Goal: Obtain resource: Download file/media

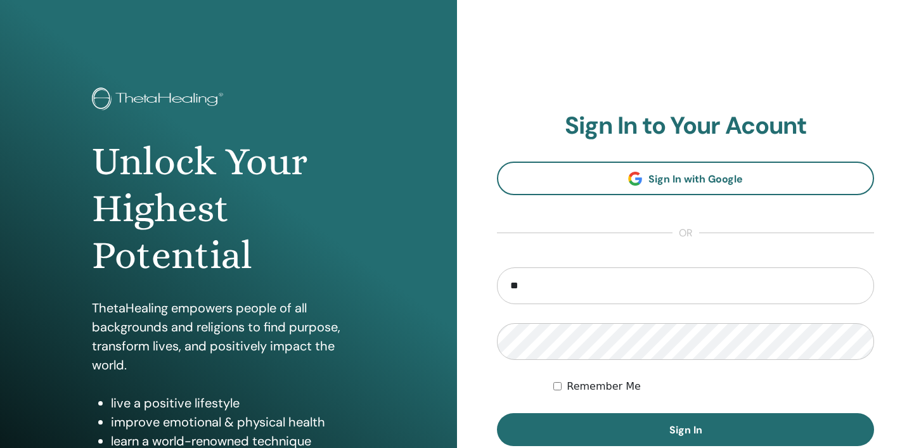
type input "**********"
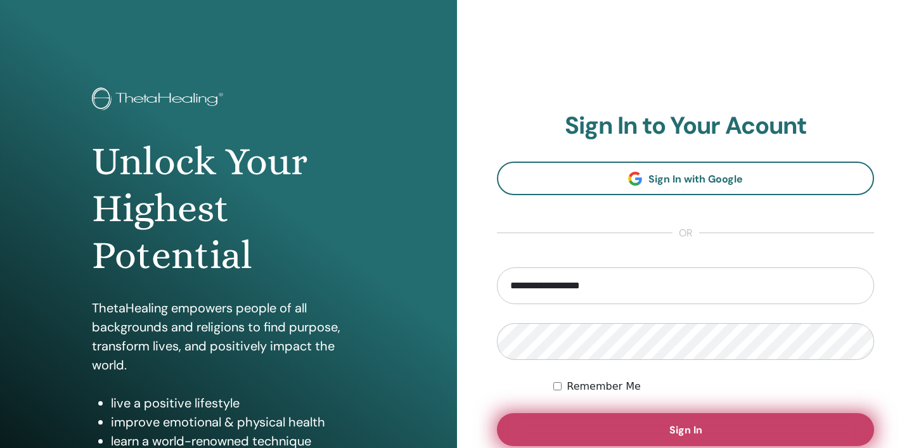
click at [610, 433] on button "Sign In" at bounding box center [685, 429] width 377 height 33
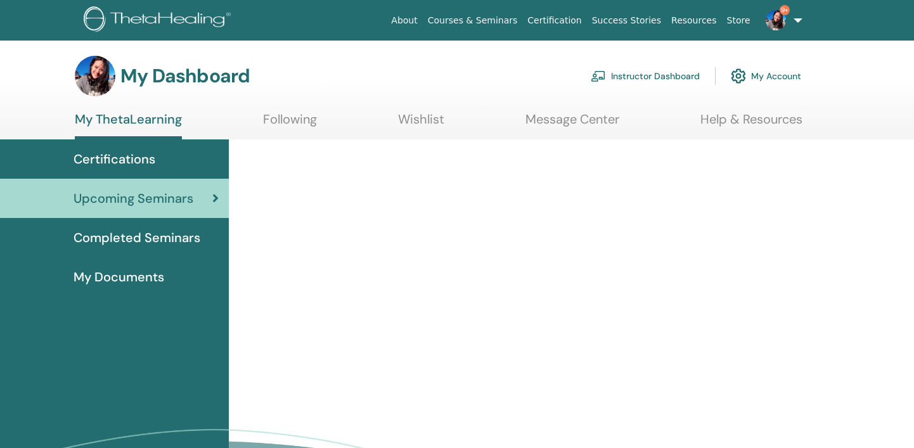
click at [668, 73] on link "Instructor Dashboard" at bounding box center [645, 76] width 109 height 28
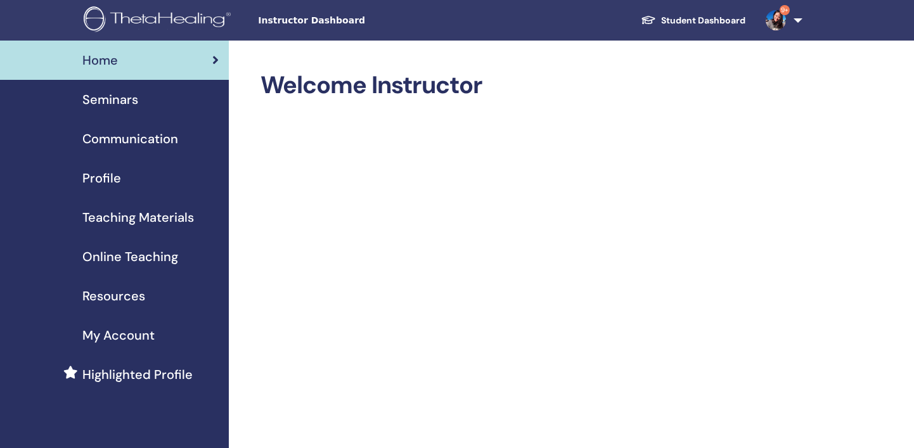
click at [114, 91] on span "Seminars" at bounding box center [110, 99] width 56 height 19
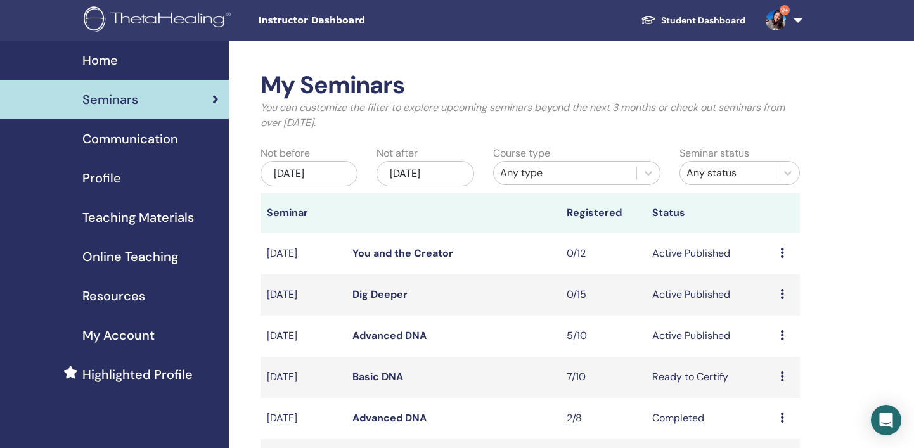
click at [99, 218] on span "Teaching Materials" at bounding box center [138, 217] width 112 height 19
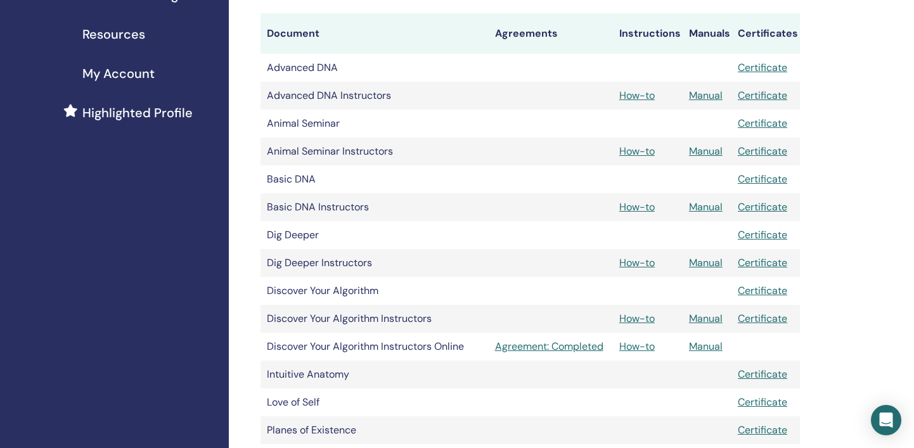
scroll to position [266, 0]
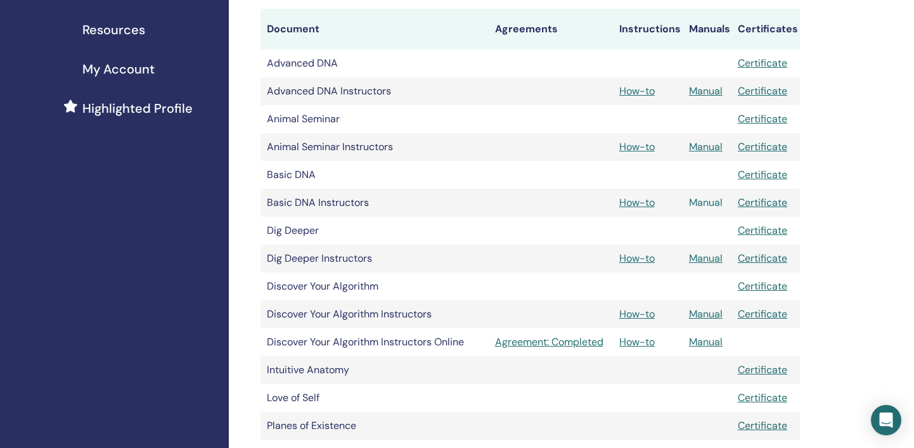
click at [702, 203] on link "Manual" at bounding box center [706, 202] width 34 height 13
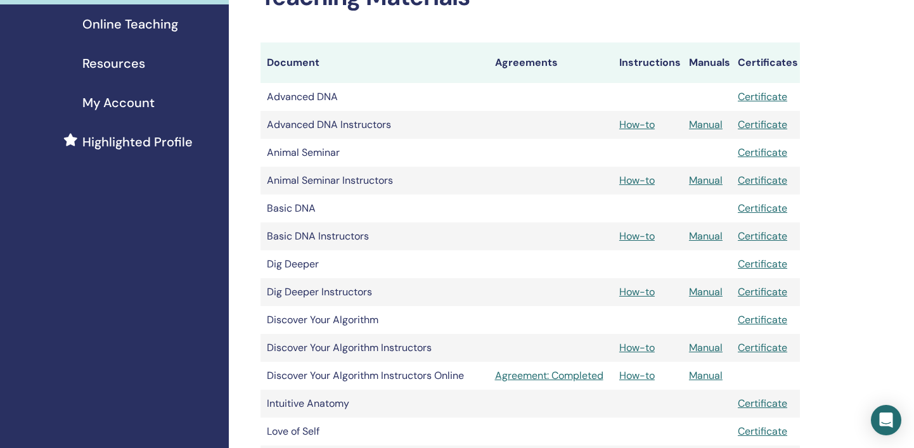
scroll to position [231, 0]
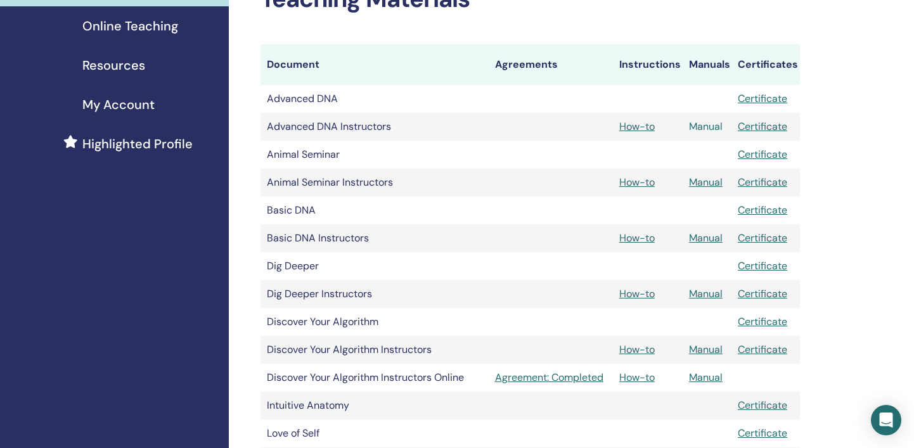
click at [715, 126] on link "Manual" at bounding box center [706, 126] width 34 height 13
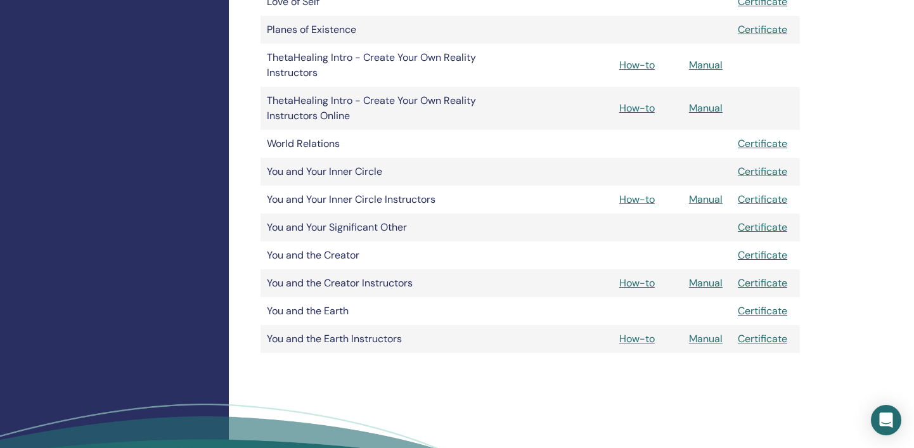
scroll to position [665, 0]
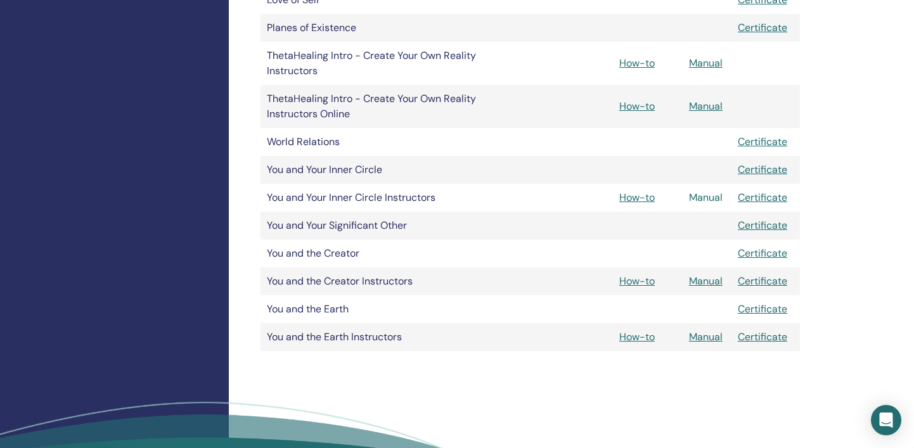
click at [705, 200] on link "Manual" at bounding box center [706, 197] width 34 height 13
